Goal: Task Accomplishment & Management: Use online tool/utility

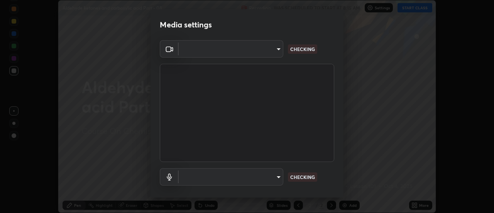
scroll to position [213, 494]
type input "0be616c92c2879d8fe19306c4b8383fc9b13f77197a30f876870ce6c7906effd"
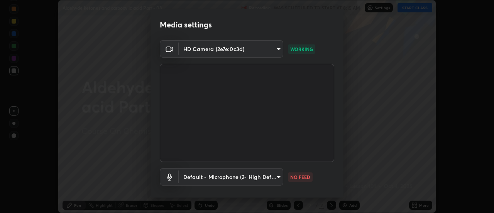
click at [251, 49] on body "Erase all Aldehyde ketones and carboxylic acid Part - 08 Recording WAS SCHEDULE…" at bounding box center [247, 106] width 494 height 213
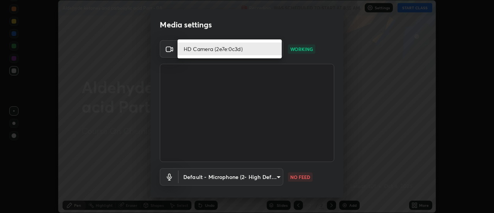
click at [243, 50] on li "HD Camera (2e7e:0c3d)" at bounding box center [230, 48] width 104 height 13
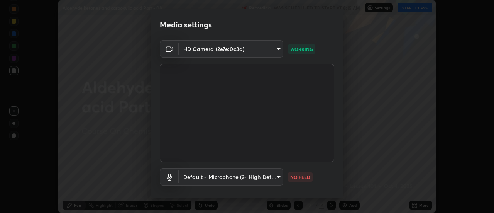
scroll to position [41, 0]
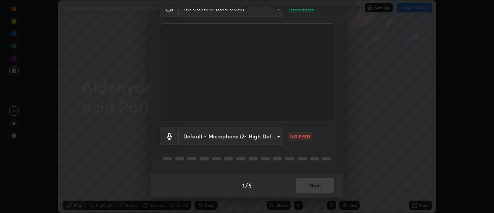
click at [256, 133] on body "Erase all Aldehyde ketones and carboxylic acid Part - 08 Recording WAS SCHEDULE…" at bounding box center [247, 106] width 494 height 213
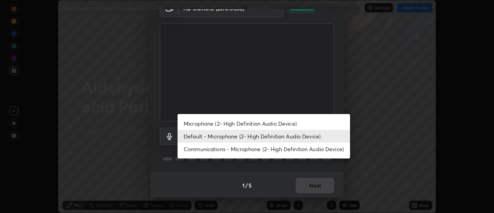
click at [229, 145] on li "Communications - Microphone (2- High Definition Audio Device)" at bounding box center [264, 148] width 173 height 13
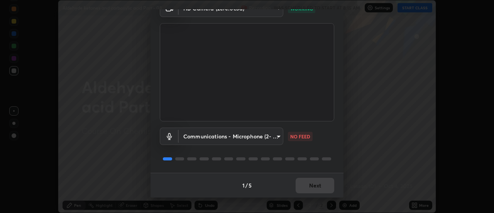
click at [234, 133] on body "Erase all Aldehyde ketones and carboxylic acid Part - 08 Recording WAS SCHEDULE…" at bounding box center [247, 106] width 494 height 213
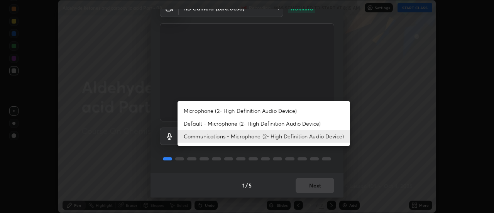
click at [212, 124] on li "Default - Microphone (2- High Definition Audio Device)" at bounding box center [264, 123] width 173 height 13
type input "default"
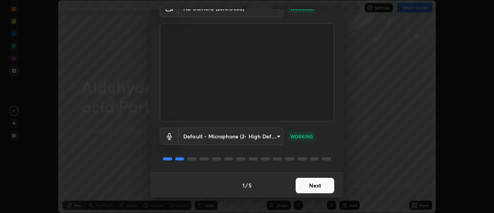
click at [314, 186] on button "Next" at bounding box center [315, 185] width 39 height 15
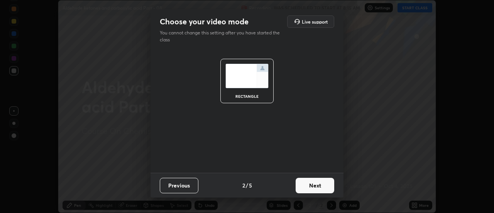
click at [318, 185] on button "Next" at bounding box center [315, 185] width 39 height 15
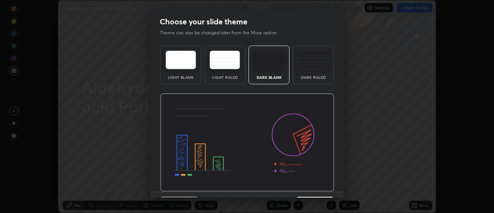
scroll to position [19, 0]
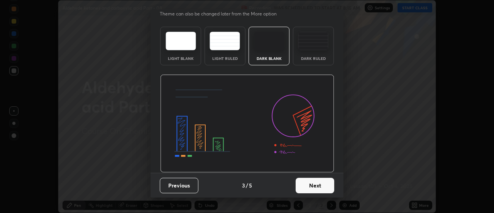
click at [317, 189] on button "Next" at bounding box center [315, 185] width 39 height 15
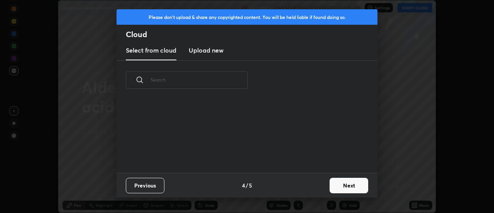
click at [349, 188] on button "Next" at bounding box center [349, 185] width 39 height 15
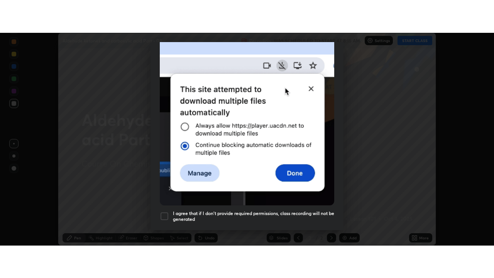
scroll to position [198, 0]
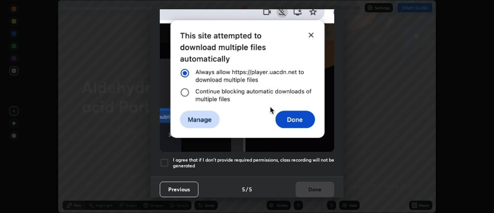
click at [168, 158] on div at bounding box center [164, 162] width 9 height 9
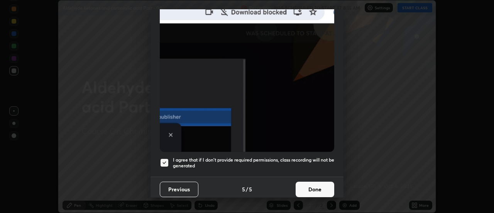
click at [321, 186] on button "Done" at bounding box center [315, 188] width 39 height 15
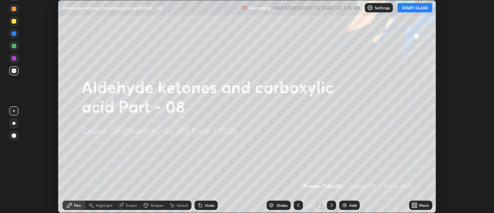
click at [413, 205] on icon at bounding box center [415, 205] width 6 height 6
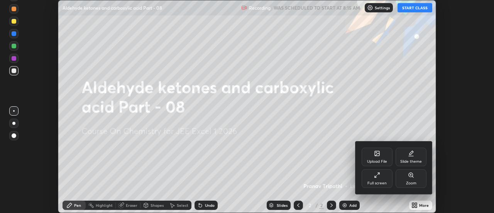
click at [388, 179] on div "Full screen" at bounding box center [377, 178] width 31 height 19
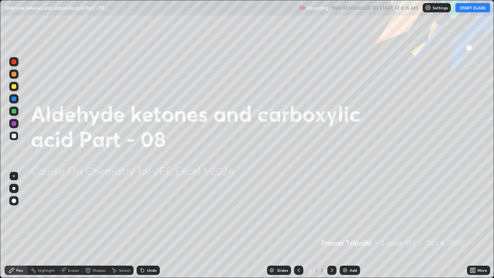
scroll to position [278, 494]
click at [467, 10] on button "START CLASS" at bounding box center [473, 7] width 35 height 9
click at [351, 212] on div "Add" at bounding box center [353, 270] width 7 height 4
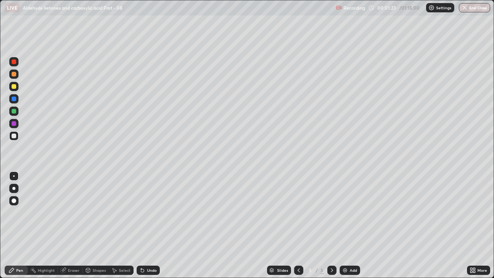
click at [14, 86] on div at bounding box center [14, 86] width 5 height 5
click at [75, 212] on div "Eraser" at bounding box center [74, 270] width 12 height 4
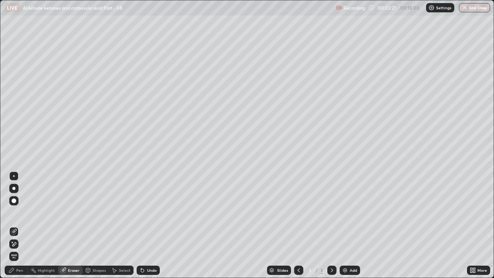
click at [20, 212] on div "Pen" at bounding box center [19, 270] width 7 height 4
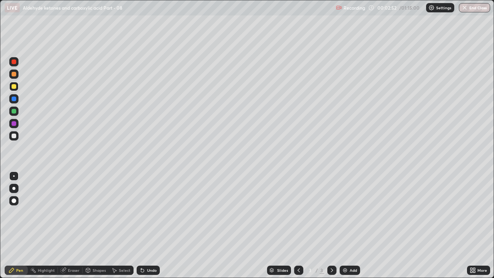
click at [14, 136] on div at bounding box center [14, 136] width 5 height 5
click at [15, 124] on div at bounding box center [14, 123] width 5 height 5
click at [354, 212] on div "Add" at bounding box center [353, 270] width 7 height 4
click at [14, 87] on div at bounding box center [14, 86] width 5 height 5
click at [14, 136] on div at bounding box center [14, 136] width 5 height 5
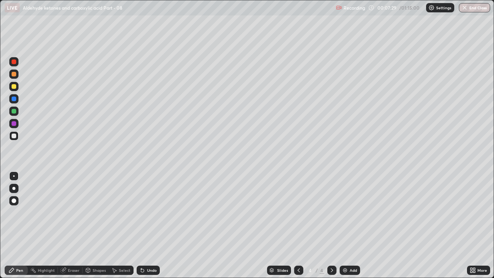
click at [14, 114] on div at bounding box center [13, 111] width 9 height 9
click at [15, 85] on div at bounding box center [14, 86] width 5 height 5
click at [214, 212] on button "Undo" at bounding box center [222, 226] width 22 height 9
click at [14, 135] on div at bounding box center [14, 136] width 5 height 5
click at [350, 212] on div "Add" at bounding box center [350, 270] width 20 height 9
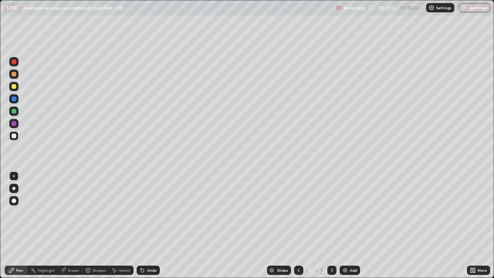
click at [14, 112] on div at bounding box center [14, 111] width 5 height 5
click at [15, 86] on div at bounding box center [14, 86] width 5 height 5
click at [13, 113] on div at bounding box center [14, 111] width 5 height 5
click at [16, 134] on div at bounding box center [14, 136] width 5 height 5
click at [350, 212] on div "Add" at bounding box center [353, 270] width 7 height 4
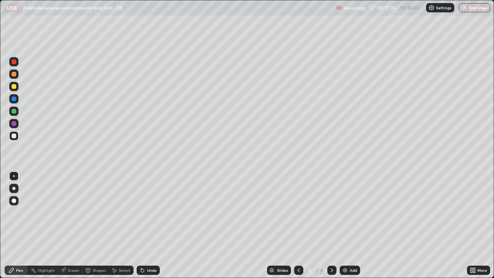
click at [14, 88] on div at bounding box center [14, 86] width 5 height 5
click at [65, 212] on icon at bounding box center [63, 270] width 6 height 6
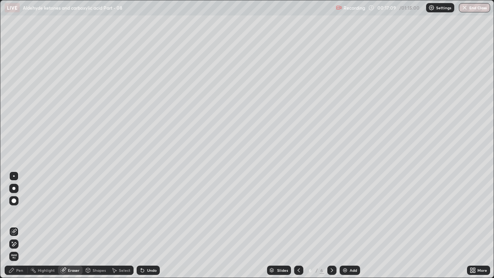
click at [16, 212] on div "Pen" at bounding box center [16, 270] width 23 height 9
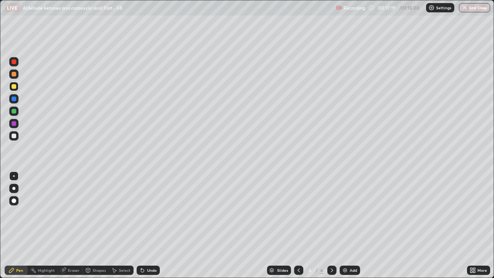
click at [71, 212] on div "Eraser" at bounding box center [74, 270] width 12 height 4
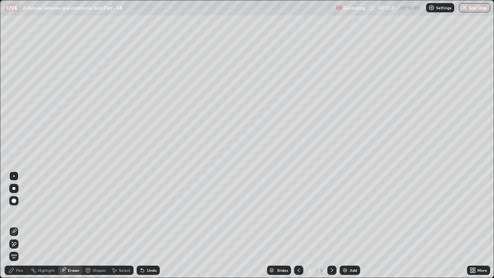
click at [20, 212] on div "Pen" at bounding box center [19, 270] width 7 height 4
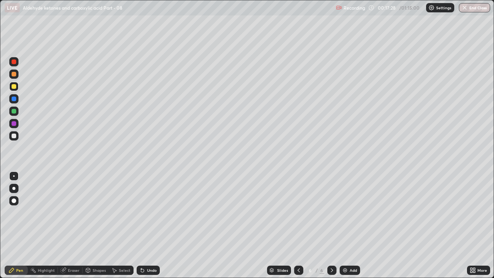
click at [71, 212] on div "Eraser" at bounding box center [74, 270] width 12 height 4
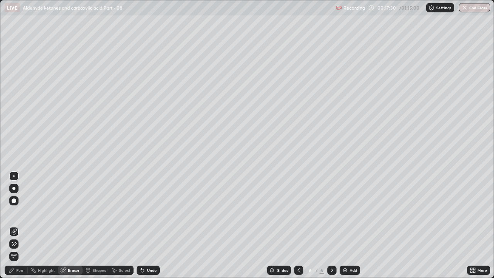
click at [18, 212] on div "Pen" at bounding box center [19, 270] width 7 height 4
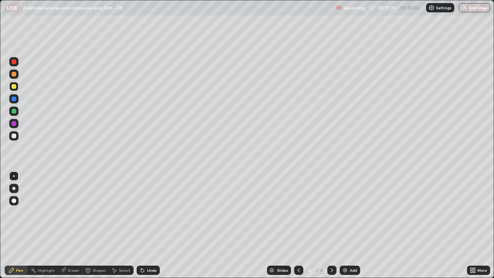
click at [18, 114] on div at bounding box center [13, 111] width 9 height 9
click at [14, 136] on div at bounding box center [14, 136] width 5 height 5
click at [17, 100] on div at bounding box center [13, 98] width 9 height 9
click at [16, 132] on div at bounding box center [13, 135] width 9 height 9
click at [350, 212] on div "Add" at bounding box center [353, 270] width 7 height 4
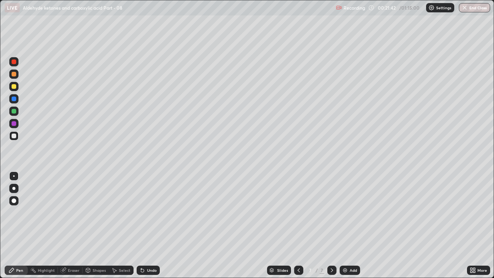
click at [17, 77] on div at bounding box center [13, 73] width 9 height 9
click at [66, 212] on div "Eraser" at bounding box center [70, 270] width 25 height 9
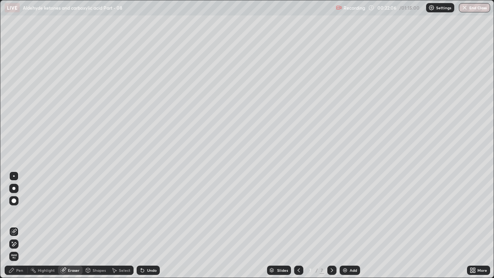
click at [17, 212] on div "Pen" at bounding box center [19, 270] width 7 height 4
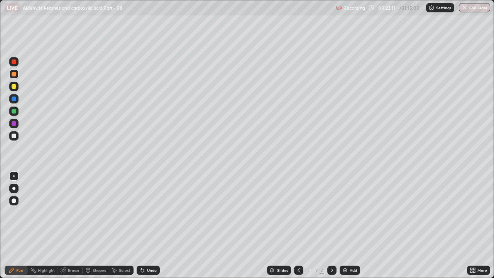
click at [14, 88] on div at bounding box center [14, 86] width 5 height 5
click at [17, 135] on div at bounding box center [13, 135] width 9 height 9
click at [15, 112] on div at bounding box center [14, 111] width 5 height 5
click at [353, 212] on div "Add" at bounding box center [353, 270] width 7 height 4
click at [17, 86] on div at bounding box center [13, 86] width 9 height 9
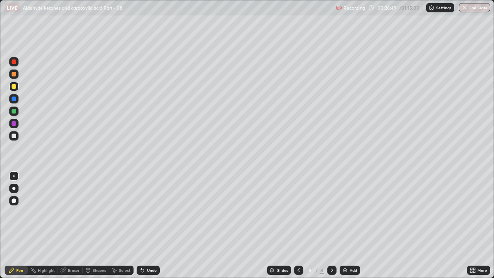
click at [15, 135] on div at bounding box center [14, 136] width 5 height 5
click at [75, 212] on div "Eraser" at bounding box center [74, 270] width 12 height 4
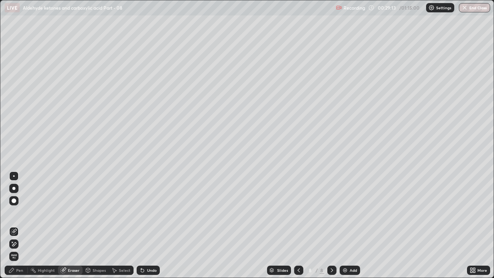
click at [20, 212] on div "Pen" at bounding box center [19, 270] width 7 height 4
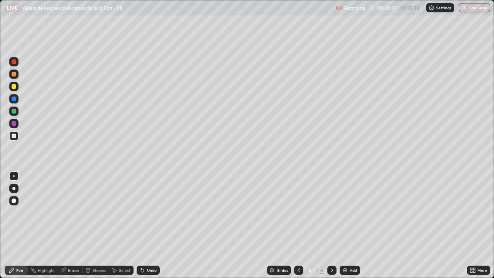
click at [12, 110] on div at bounding box center [13, 111] width 9 height 9
click at [350, 212] on div "Add" at bounding box center [353, 270] width 7 height 4
click at [14, 85] on div at bounding box center [14, 86] width 5 height 5
click at [17, 76] on div at bounding box center [13, 73] width 9 height 9
click at [74, 212] on div "Eraser" at bounding box center [74, 270] width 12 height 4
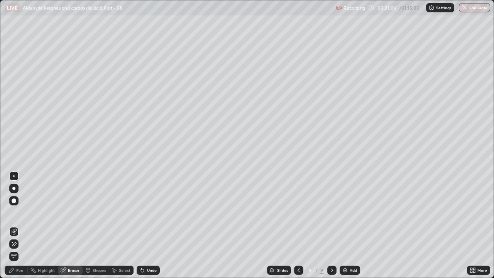
click at [21, 212] on div "Pen" at bounding box center [16, 270] width 23 height 9
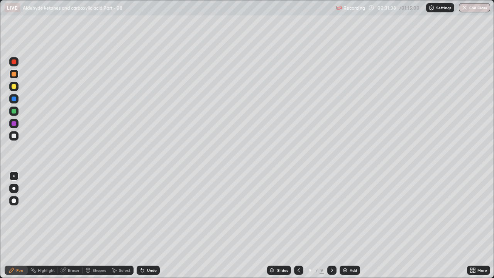
click at [14, 87] on div at bounding box center [14, 86] width 5 height 5
click at [17, 111] on div at bounding box center [13, 111] width 9 height 9
click at [350, 212] on div "Add" at bounding box center [350, 270] width 20 height 9
click at [75, 212] on div "Eraser" at bounding box center [74, 270] width 12 height 4
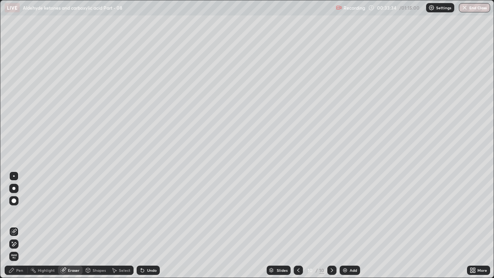
click at [22, 212] on div "Pen" at bounding box center [19, 270] width 7 height 4
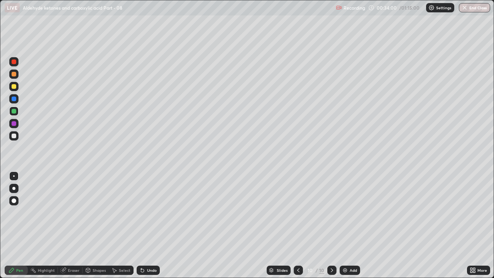
click at [14, 136] on div at bounding box center [14, 136] width 5 height 5
click at [70, 212] on div "Eraser" at bounding box center [74, 270] width 12 height 4
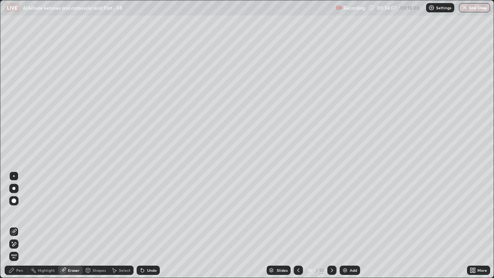
click at [19, 212] on div "Pen" at bounding box center [19, 270] width 7 height 4
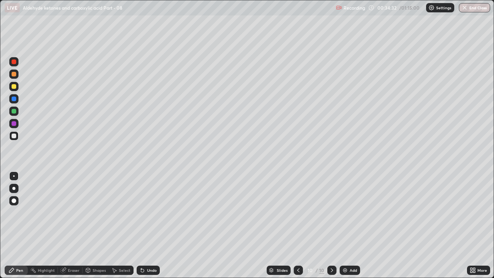
click at [18, 88] on div at bounding box center [13, 86] width 9 height 9
click at [348, 212] on div "Add" at bounding box center [350, 270] width 20 height 9
click at [14, 72] on div at bounding box center [14, 74] width 5 height 5
click at [78, 212] on div "Eraser" at bounding box center [74, 270] width 12 height 4
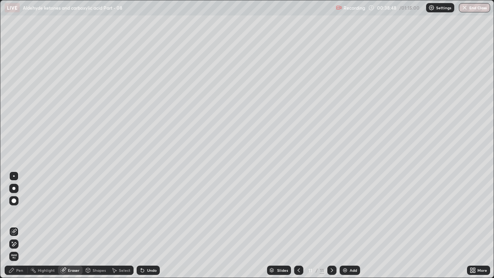
click at [22, 212] on div "Pen" at bounding box center [19, 270] width 7 height 4
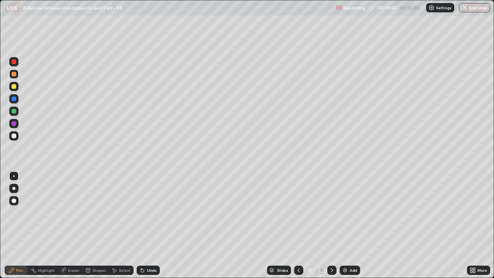
click at [14, 86] on div at bounding box center [14, 86] width 5 height 5
click at [14, 114] on div at bounding box center [13, 111] width 9 height 9
click at [352, 212] on div "Add" at bounding box center [353, 270] width 7 height 4
click at [16, 88] on div at bounding box center [13, 86] width 9 height 9
click at [13, 134] on div at bounding box center [14, 136] width 5 height 5
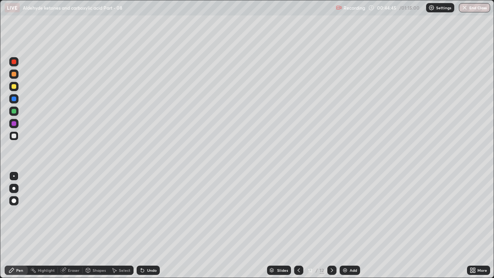
click at [74, 212] on div "Eraser" at bounding box center [74, 270] width 12 height 4
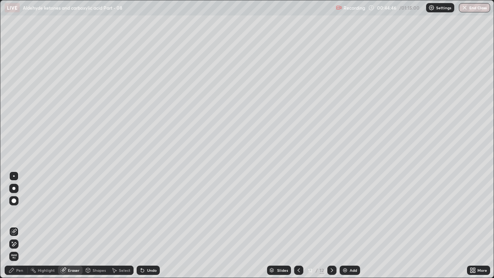
click at [22, 212] on div "Pen" at bounding box center [19, 270] width 7 height 4
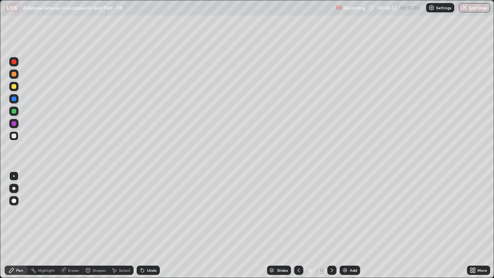
click at [15, 114] on div at bounding box center [13, 111] width 9 height 9
click at [346, 212] on img at bounding box center [345, 270] width 6 height 6
click at [15, 91] on div at bounding box center [13, 86] width 9 height 9
click at [73, 212] on div "Eraser" at bounding box center [74, 270] width 12 height 4
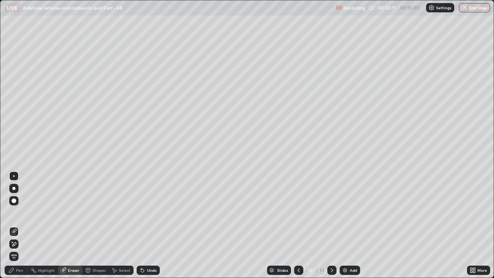
click at [21, 212] on div "Pen" at bounding box center [19, 270] width 7 height 4
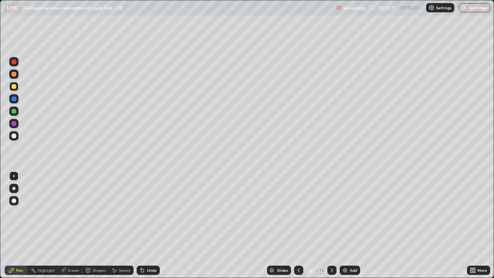
click at [14, 77] on div at bounding box center [13, 73] width 9 height 9
click at [349, 212] on div "Add" at bounding box center [350, 270] width 20 height 9
click at [17, 86] on div at bounding box center [13, 86] width 9 height 9
click at [79, 212] on div "Eraser" at bounding box center [74, 270] width 12 height 4
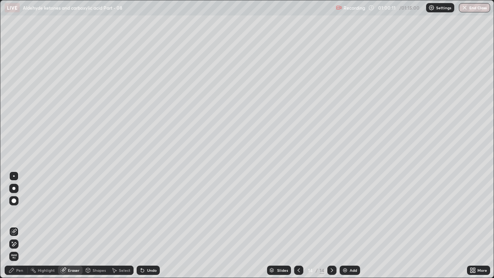
click at [20, 212] on div "Pen" at bounding box center [19, 270] width 7 height 4
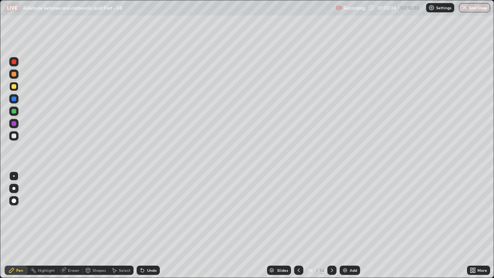
click at [349, 212] on div "Add" at bounding box center [350, 270] width 20 height 9
click at [14, 73] on div at bounding box center [14, 74] width 5 height 5
click at [18, 135] on div at bounding box center [13, 135] width 9 height 9
click at [14, 112] on div at bounding box center [14, 111] width 5 height 5
click at [71, 212] on div "Eraser" at bounding box center [74, 270] width 12 height 4
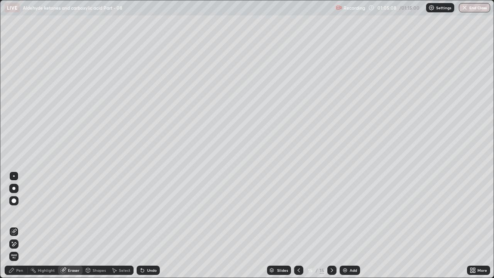
click at [19, 212] on div "Pen" at bounding box center [16, 270] width 23 height 9
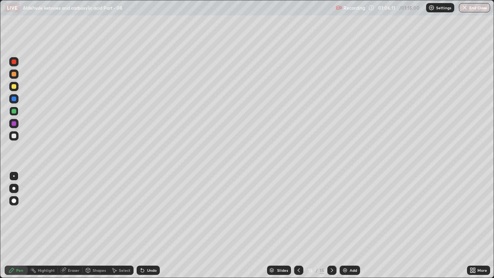
click at [16, 137] on div at bounding box center [14, 136] width 5 height 5
click at [349, 212] on div "Add" at bounding box center [350, 270] width 20 height 9
click at [14, 75] on div at bounding box center [14, 74] width 5 height 5
click at [15, 137] on div at bounding box center [14, 136] width 5 height 5
click at [65, 212] on icon at bounding box center [63, 270] width 5 height 5
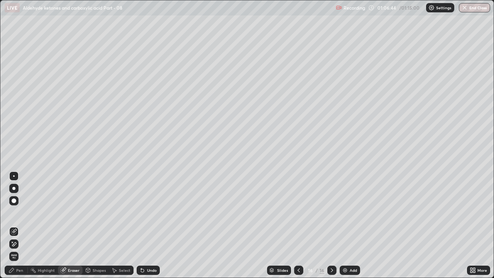
click at [19, 212] on div "Pen" at bounding box center [19, 270] width 7 height 4
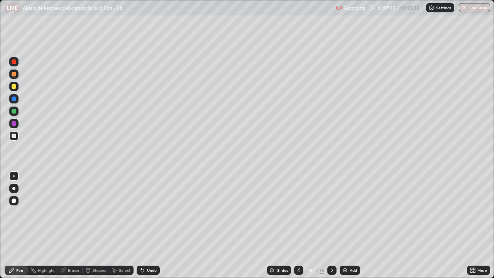
click at [15, 112] on div at bounding box center [14, 111] width 5 height 5
click at [14, 87] on div at bounding box center [14, 86] width 5 height 5
click at [354, 212] on div "Add" at bounding box center [350, 270] width 20 height 9
click at [14, 72] on div at bounding box center [14, 74] width 5 height 5
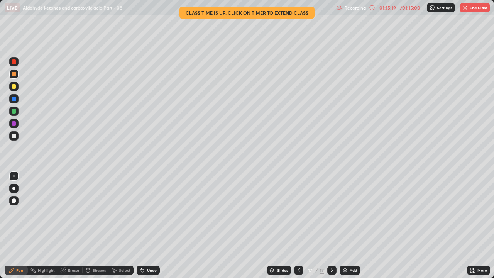
click at [14, 86] on div at bounding box center [14, 86] width 5 height 5
click at [351, 212] on div "Add" at bounding box center [353, 270] width 7 height 4
click at [16, 76] on div at bounding box center [14, 74] width 5 height 5
click at [69, 212] on div "Eraser" at bounding box center [74, 270] width 12 height 4
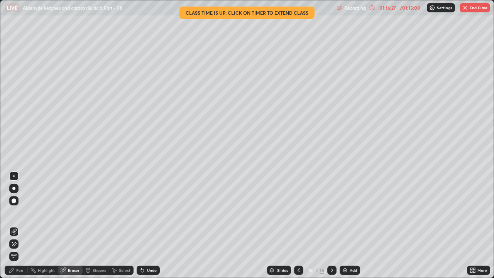
click at [19, 212] on div "Pen" at bounding box center [19, 270] width 7 height 4
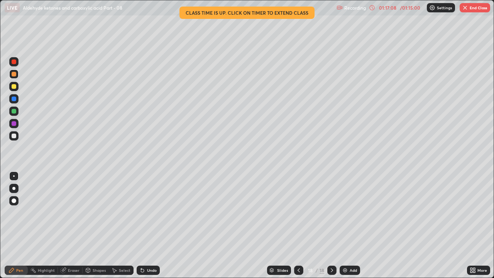
click at [14, 109] on div at bounding box center [14, 111] width 5 height 5
click at [13, 87] on div at bounding box center [14, 86] width 5 height 5
click at [474, 7] on button "End Class" at bounding box center [475, 7] width 31 height 9
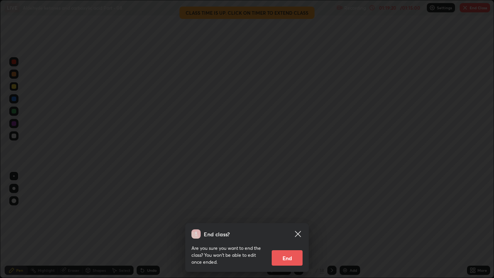
click at [297, 212] on button "End" at bounding box center [287, 257] width 31 height 15
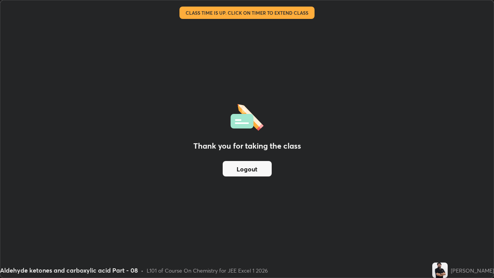
click at [252, 168] on button "Logout" at bounding box center [247, 168] width 49 height 15
